Goal: Information Seeking & Learning: Learn about a topic

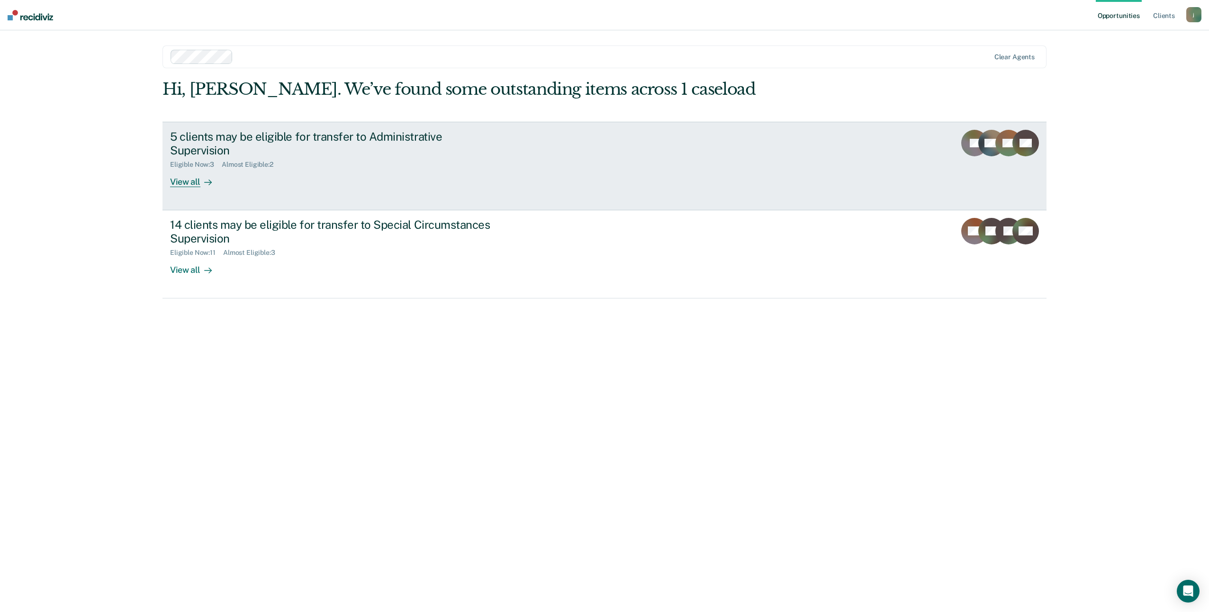
click at [195, 184] on div "View all" at bounding box center [196, 178] width 53 height 18
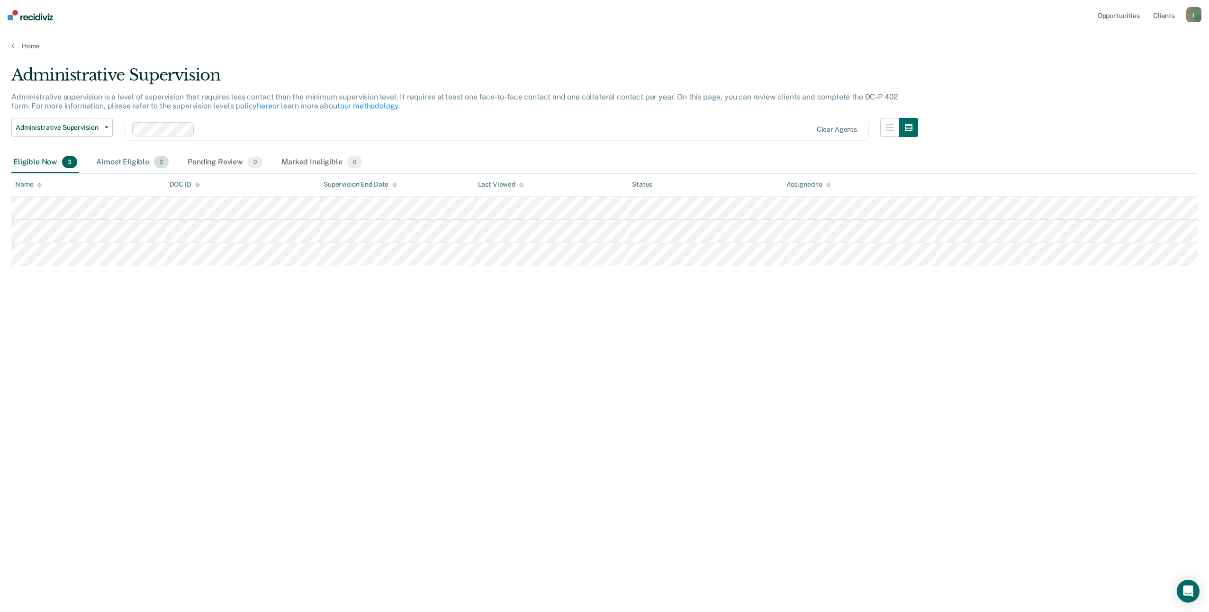
click at [139, 163] on div "Almost Eligible 2" at bounding box center [132, 162] width 76 height 21
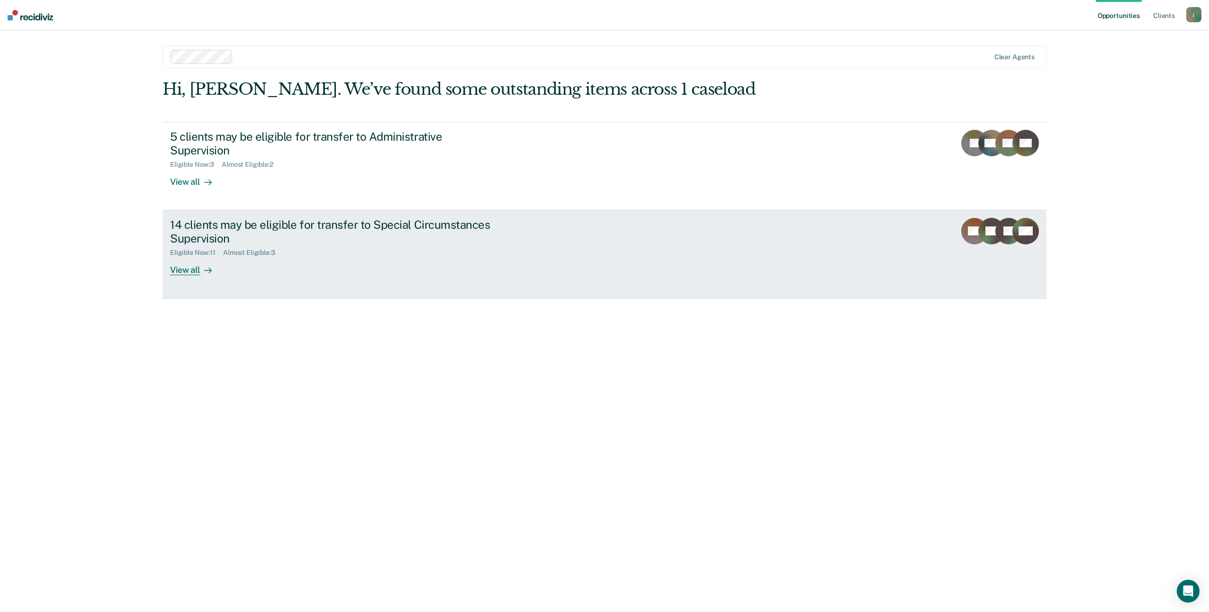
click at [399, 260] on div "14 clients may be eligible for transfer to Special Circumstances Supervision El…" at bounding box center [347, 246] width 355 height 57
